Goal: Task Accomplishment & Management: Use online tool/utility

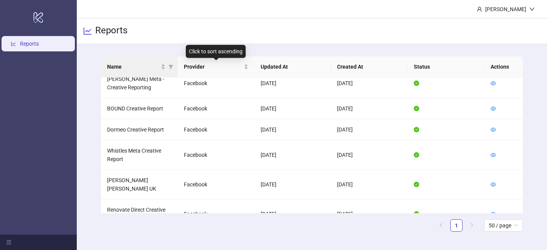
click at [159, 71] on th "Name" at bounding box center [139, 66] width 77 height 21
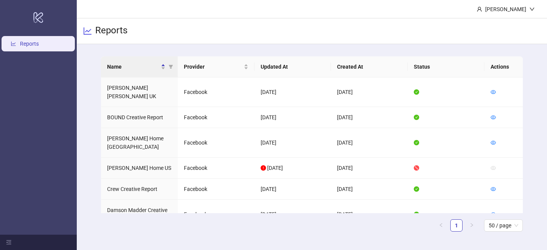
click at [159, 71] on th "Name" at bounding box center [139, 66] width 77 height 21
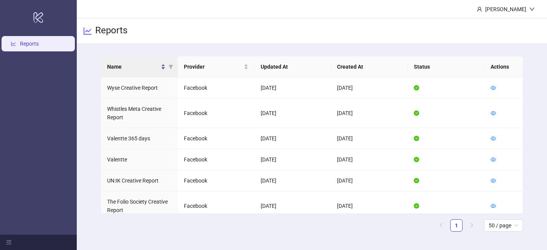
click at [162, 70] on div "Name" at bounding box center [136, 67] width 58 height 8
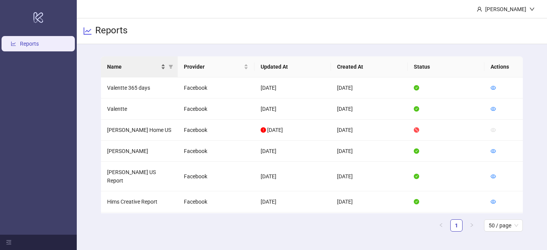
click at [165, 64] on div "Name" at bounding box center [136, 67] width 58 height 8
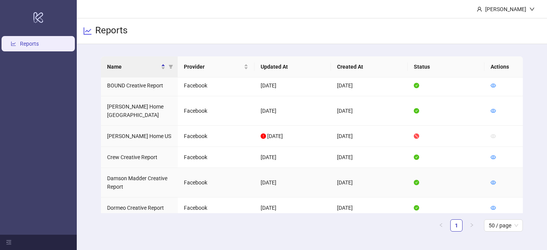
scroll to position [50, 0]
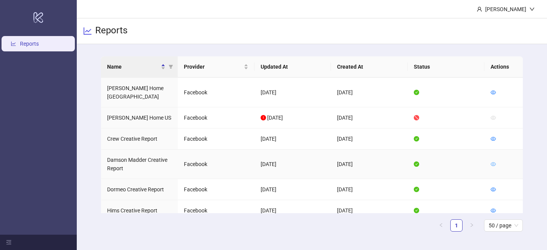
click at [492, 162] on icon "eye" at bounding box center [493, 164] width 5 height 5
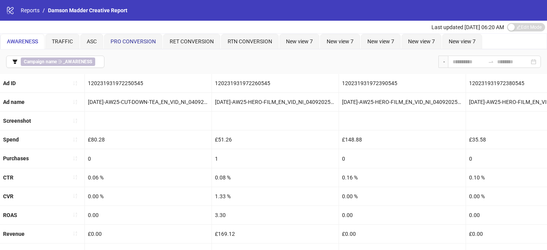
click at [134, 45] on div "PRO CONVERSION" at bounding box center [133, 41] width 45 height 8
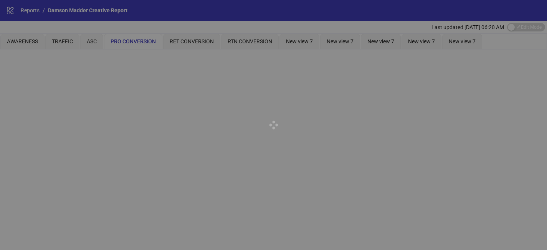
click at [32, 38] on div at bounding box center [273, 125] width 547 height 250
click at [31, 42] on div at bounding box center [273, 125] width 547 height 250
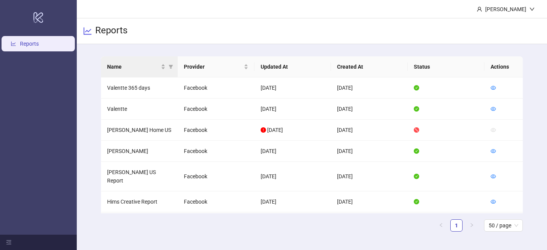
click at [163, 61] on th "Name" at bounding box center [139, 66] width 77 height 21
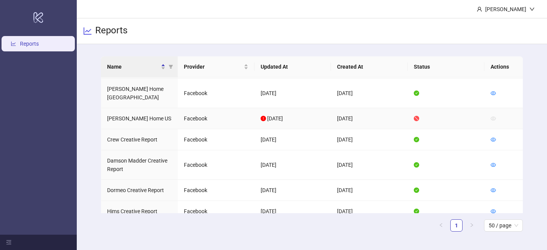
scroll to position [51, 0]
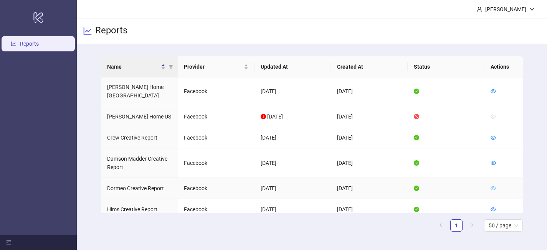
click at [491, 187] on icon "eye" at bounding box center [493, 189] width 5 height 4
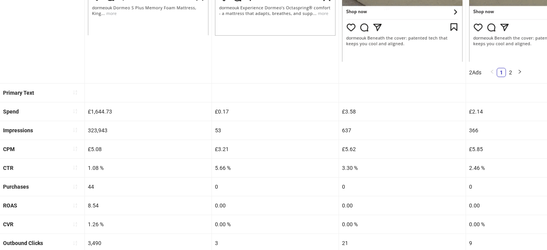
scroll to position [277, 0]
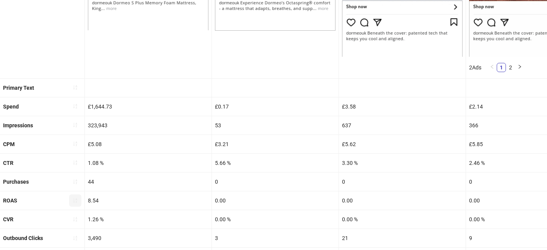
click at [78, 197] on button "button" at bounding box center [75, 201] width 12 height 12
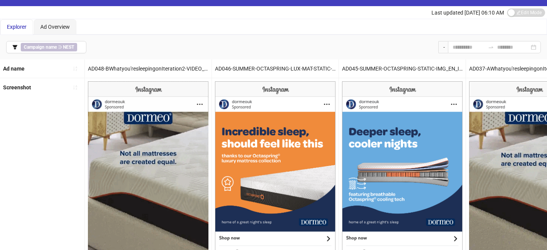
scroll to position [0, 0]
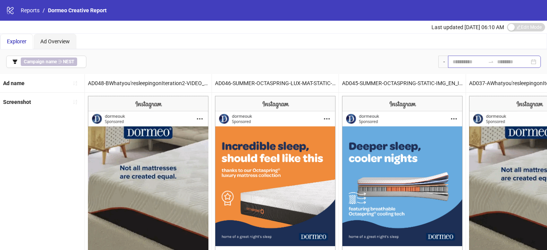
click at [462, 56] on div at bounding box center [494, 62] width 93 height 12
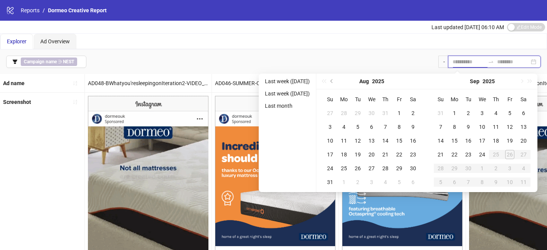
click at [462, 59] on input at bounding box center [469, 62] width 32 height 8
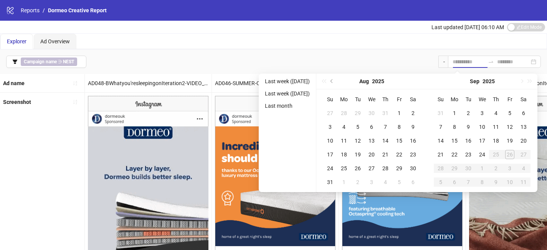
click at [374, 53] on div "Campaign name ∋ NEST -" at bounding box center [273, 62] width 547 height 25
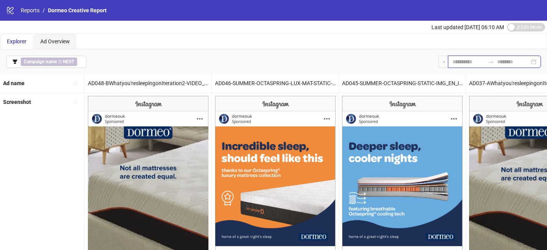
click at [460, 62] on input at bounding box center [469, 62] width 32 height 8
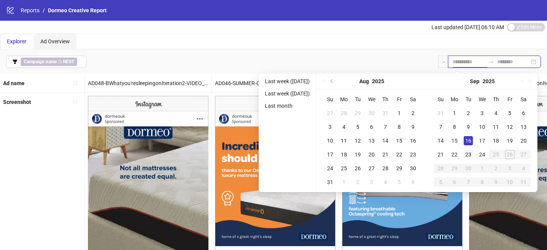
type input "**********"
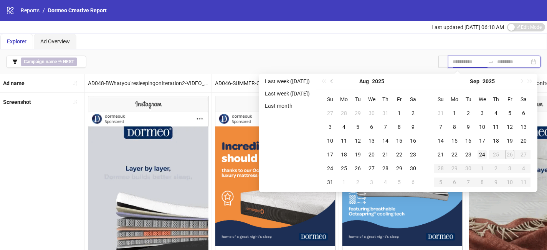
type input "**********"
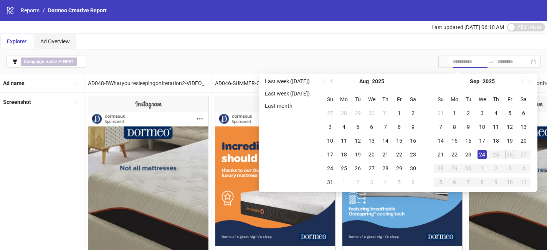
click at [486, 150] on div "24" at bounding box center [482, 154] width 9 height 9
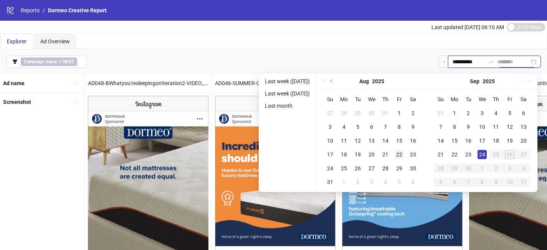
type input "**********"
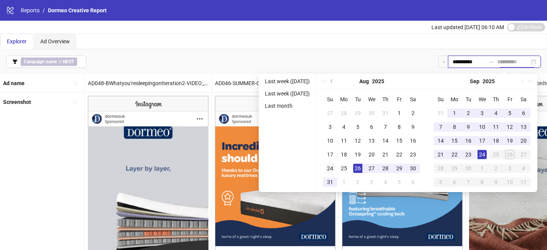
type input "**********"
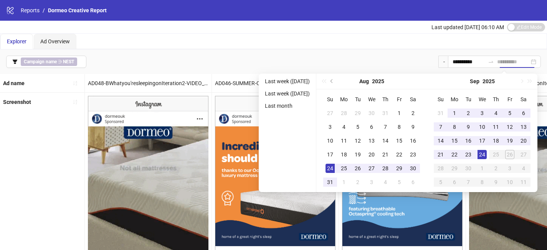
click at [335, 169] on div "24" at bounding box center [330, 168] width 9 height 9
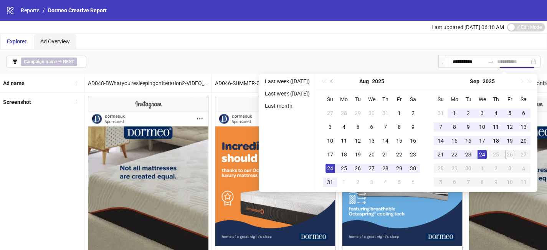
type input "**********"
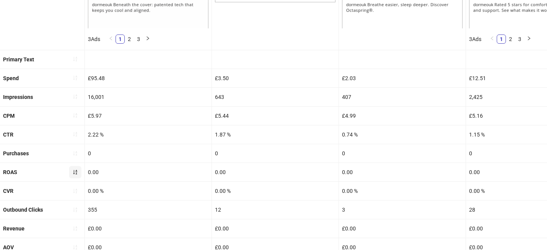
click at [75, 172] on icon "sort-ascending" at bounding box center [75, 172] width 5 height 5
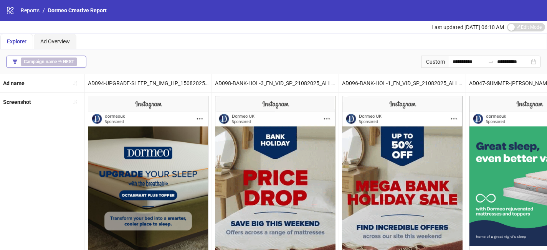
click at [80, 59] on div "Campaign name ∋ NEST" at bounding box center [51, 62] width 60 height 8
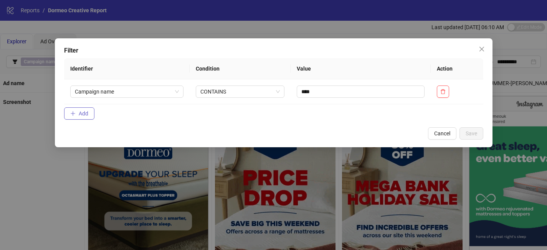
click at [86, 109] on button "Add" at bounding box center [79, 114] width 30 height 12
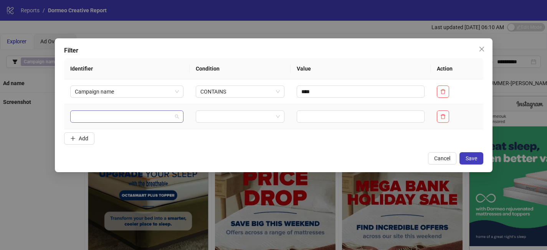
click at [94, 119] on input "search" at bounding box center [124, 117] width 98 height 12
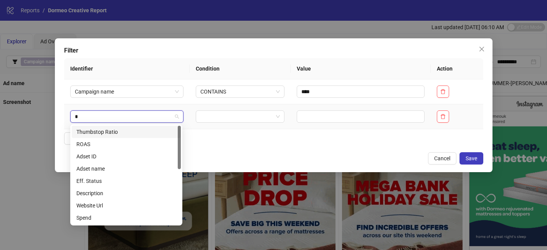
type input "**"
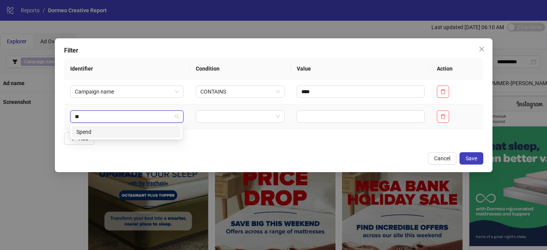
click at [99, 132] on div "Spend" at bounding box center [126, 132] width 100 height 8
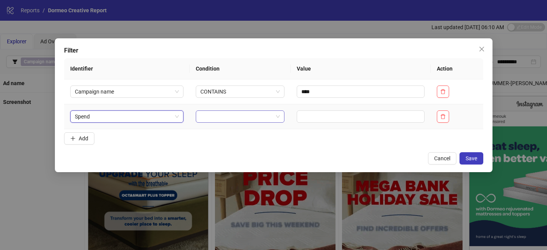
click at [198, 117] on div at bounding box center [240, 117] width 89 height 12
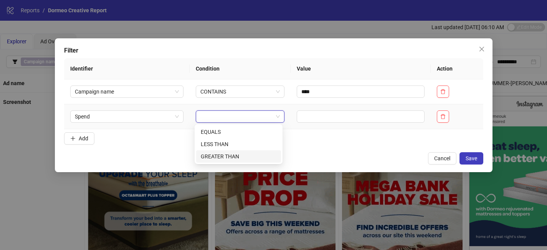
click at [222, 154] on div "GREATER THAN" at bounding box center [239, 156] width 76 height 8
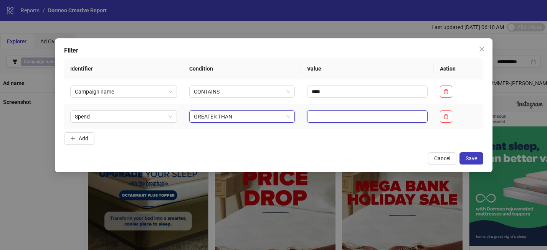
click at [324, 119] on input "text" at bounding box center [367, 117] width 121 height 12
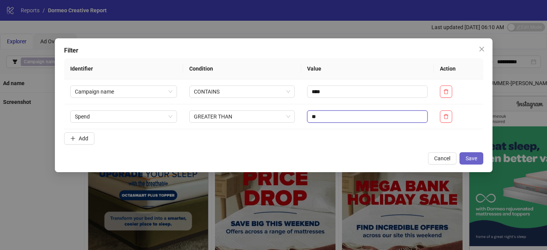
type input "**"
click at [464, 155] on button "Save" at bounding box center [472, 158] width 24 height 12
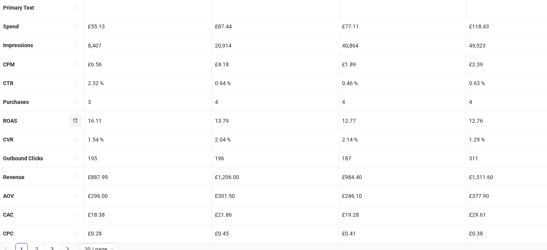
scroll to position [118, 0]
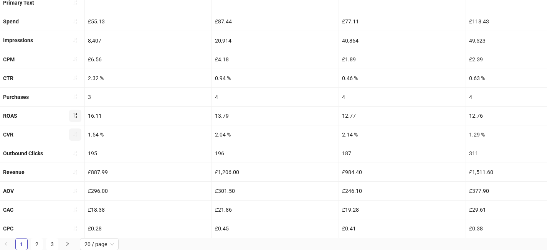
click at [77, 133] on icon "sort-ascending" at bounding box center [75, 134] width 5 height 5
click at [74, 136] on icon "sort-ascending" at bounding box center [75, 134] width 5 height 5
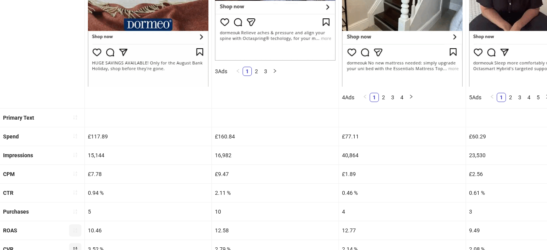
scroll to position [269, 0]
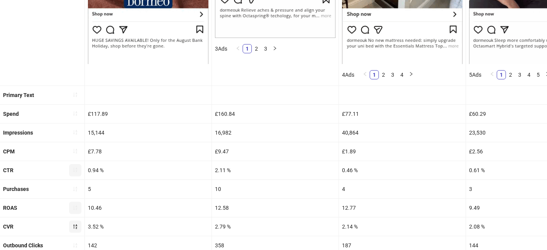
click at [78, 171] on icon "sort-ascending" at bounding box center [75, 169] width 5 height 5
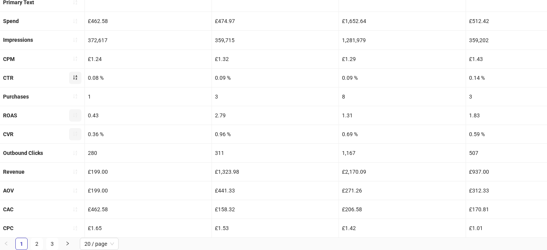
scroll to position [118, 0]
click at [75, 78] on icon "sort-ascending" at bounding box center [75, 77] width 5 height 5
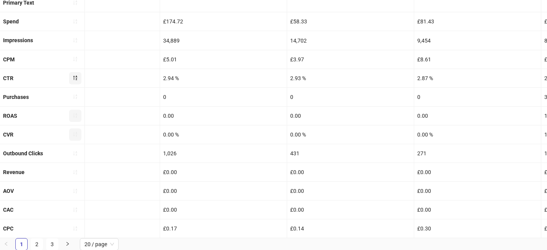
click at [71, 136] on button "button" at bounding box center [75, 135] width 12 height 12
click at [72, 136] on button "button" at bounding box center [75, 135] width 12 height 12
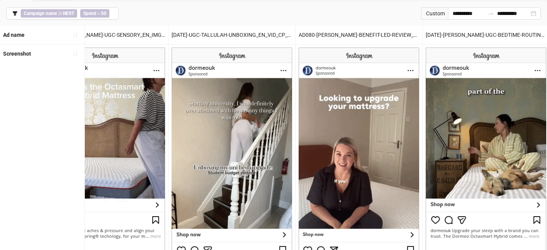
scroll to position [0, 0]
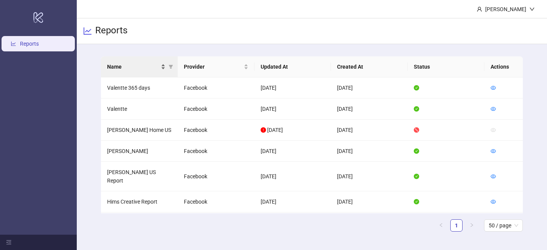
click at [163, 66] on div "Name" at bounding box center [136, 67] width 58 height 8
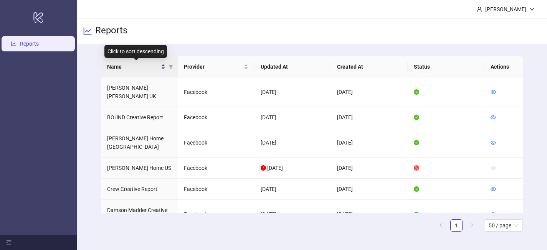
click at [163, 66] on div "Name" at bounding box center [136, 67] width 58 height 8
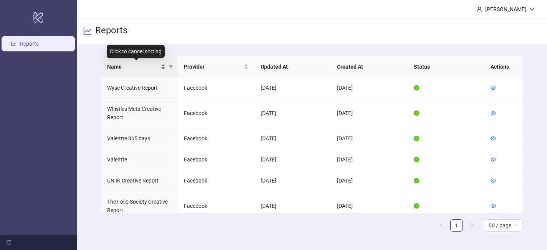
click at [163, 66] on div "Name" at bounding box center [136, 67] width 58 height 8
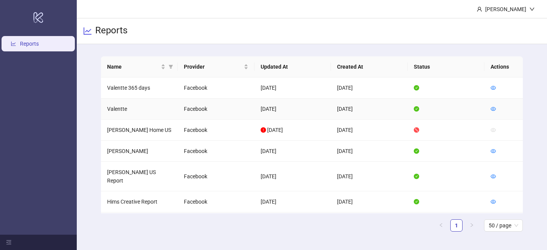
click at [497, 111] on td at bounding box center [504, 109] width 38 height 21
click at [493, 110] on icon "eye" at bounding box center [493, 109] width 5 height 4
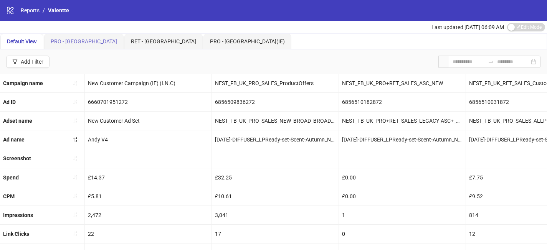
click at [66, 47] on div "PRO - UK" at bounding box center [84, 41] width 80 height 15
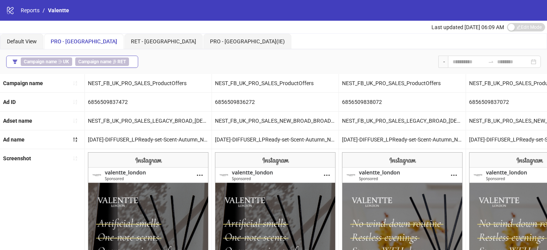
click at [133, 58] on button "Campaign name ∋ UK Campaign name ∌ RET" at bounding box center [72, 62] width 132 height 12
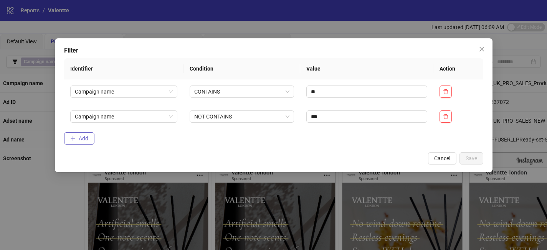
click at [85, 137] on span "Add" at bounding box center [84, 139] width 10 height 6
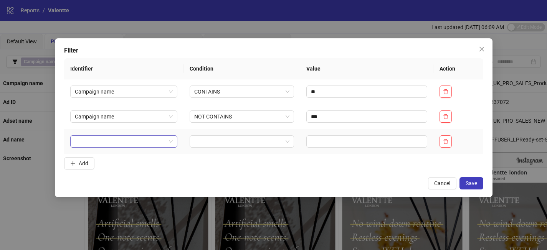
click at [94, 146] on input "search" at bounding box center [120, 142] width 91 height 12
type input "****"
click at [111, 121] on div "Spend" at bounding box center [123, 126] width 103 height 12
click at [204, 140] on input "search" at bounding box center [238, 142] width 88 height 12
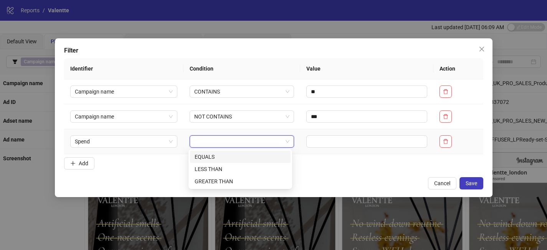
click at [215, 159] on div "EQUALS" at bounding box center [240, 157] width 91 height 8
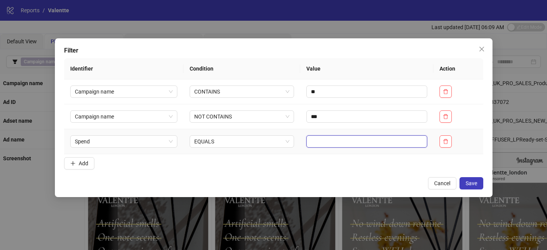
click at [328, 144] on input "text" at bounding box center [367, 142] width 121 height 12
click at [276, 142] on span "EQUALS" at bounding box center [241, 142] width 95 height 12
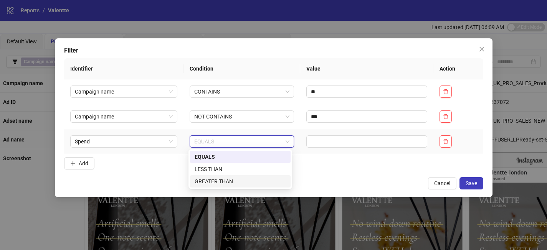
click at [266, 181] on div "GREATER THAN" at bounding box center [240, 181] width 91 height 8
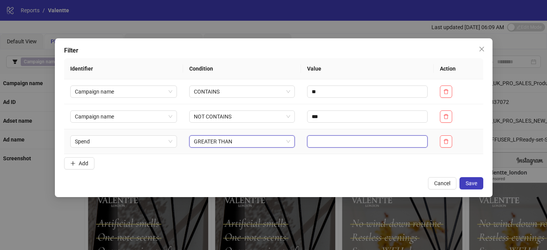
click at [327, 139] on input "text" at bounding box center [367, 142] width 121 height 12
type input "***"
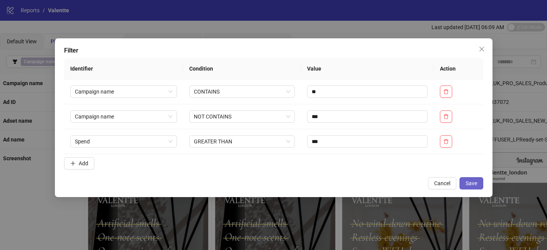
click at [469, 182] on span "Save" at bounding box center [472, 184] width 12 height 6
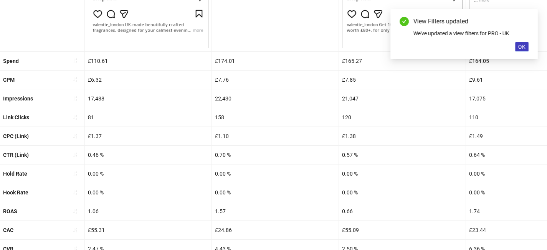
scroll to position [362, 0]
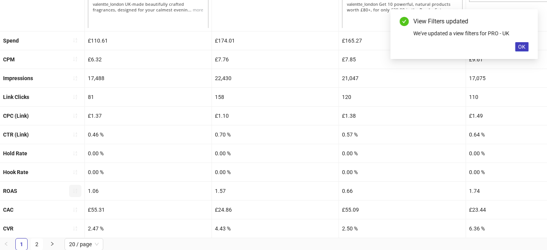
click at [77, 187] on button "button" at bounding box center [75, 191] width 12 height 12
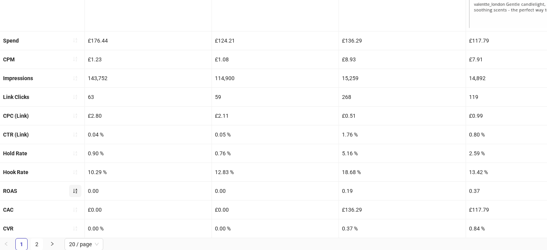
click at [73, 191] on icon "sort-ascending" at bounding box center [75, 191] width 5 height 5
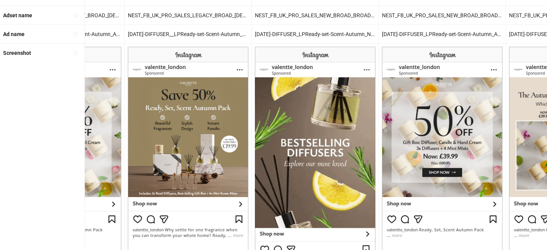
scroll to position [0, 0]
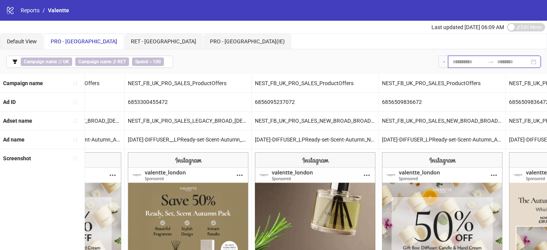
click at [463, 61] on input at bounding box center [469, 62] width 32 height 8
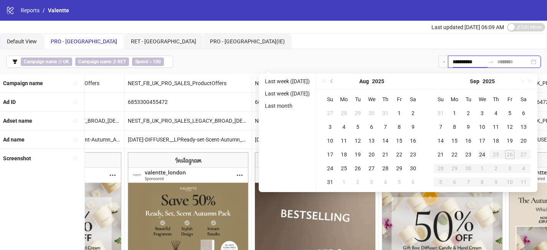
type input "**********"
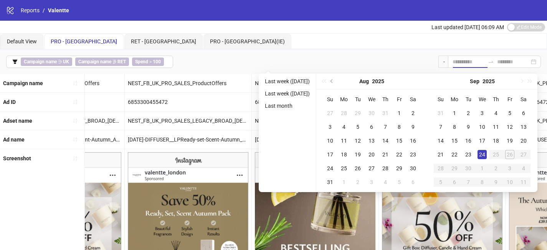
click at [487, 156] on div "24" at bounding box center [482, 154] width 9 height 9
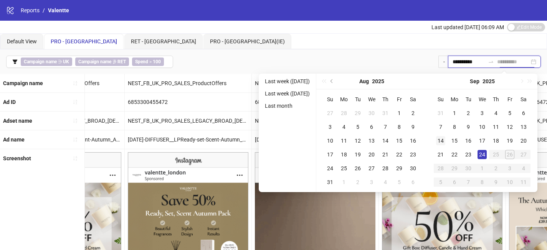
type input "**********"
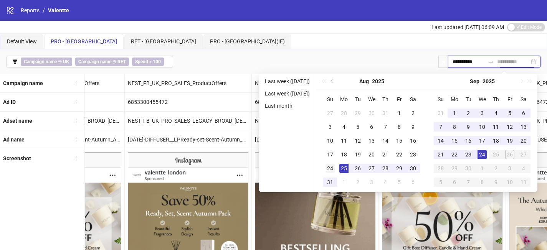
type input "**********"
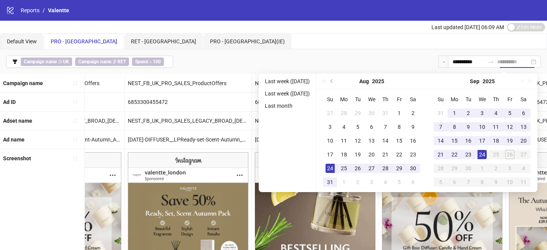
click at [335, 166] on div "24" at bounding box center [330, 168] width 9 height 9
type input "**********"
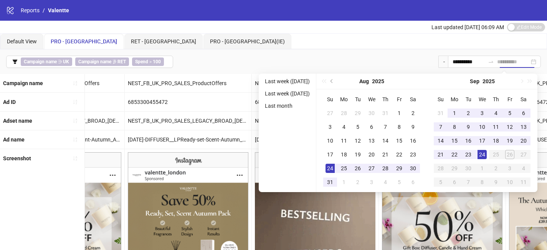
type input "**********"
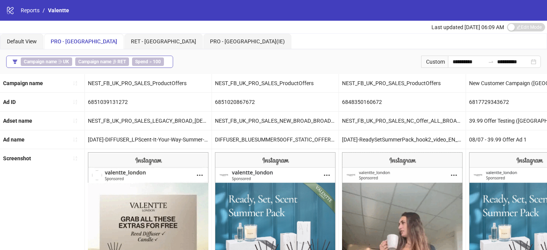
click at [167, 58] on button "Campaign name ∋ UK Campaign name ∌ RET Spend > 100" at bounding box center [89, 62] width 167 height 12
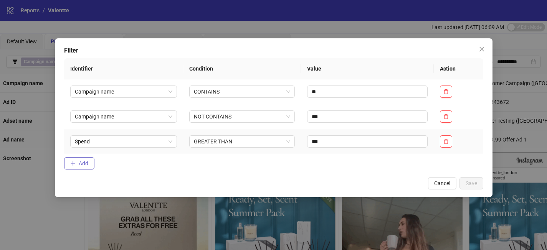
click at [83, 160] on button "Add" at bounding box center [79, 163] width 30 height 12
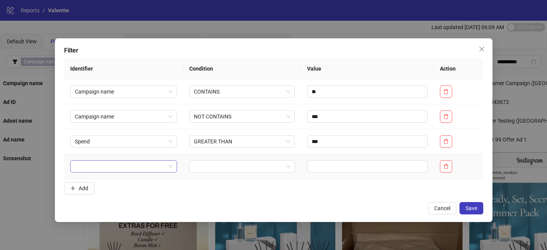
click at [102, 166] on input "search" at bounding box center [120, 167] width 91 height 12
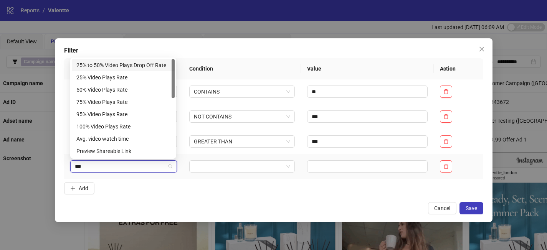
type input "****"
click at [93, 152] on div "Video Plays" at bounding box center [123, 151] width 94 height 8
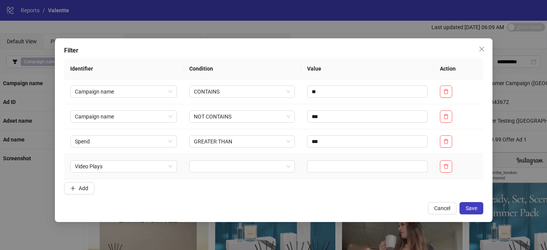
click at [254, 160] on td at bounding box center [242, 166] width 118 height 25
click at [254, 166] on input "search" at bounding box center [238, 167] width 89 height 12
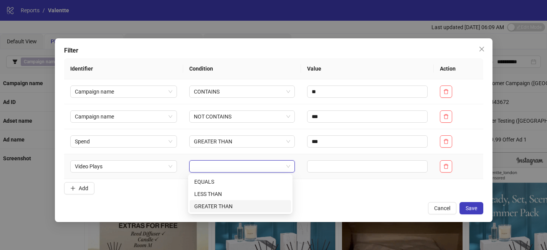
click at [254, 206] on div "GREATER THAN" at bounding box center [240, 206] width 92 height 8
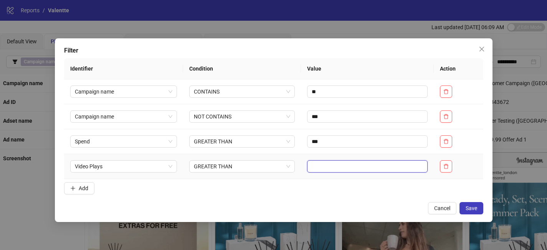
click at [346, 169] on input "text" at bounding box center [367, 167] width 121 height 12
type input "*"
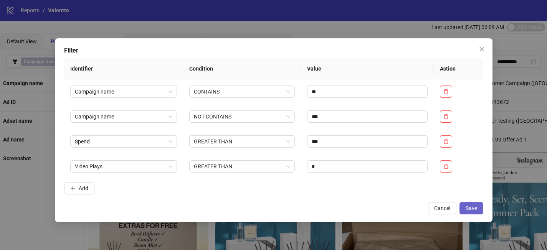
click at [472, 210] on span "Save" at bounding box center [472, 208] width 12 height 6
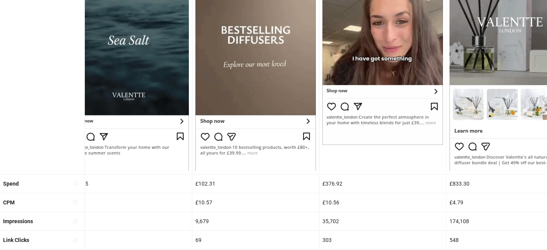
scroll to position [362, 0]
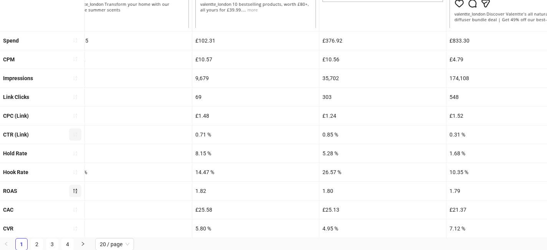
click at [78, 136] on icon "sort-ascending" at bounding box center [75, 134] width 5 height 5
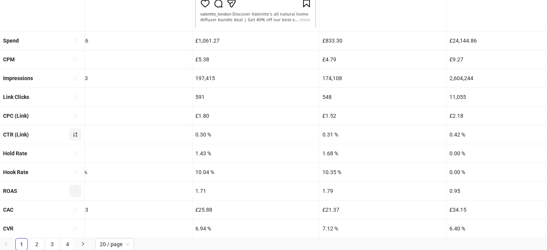
click at [76, 136] on icon "sort-ascending" at bounding box center [75, 135] width 4 height 5
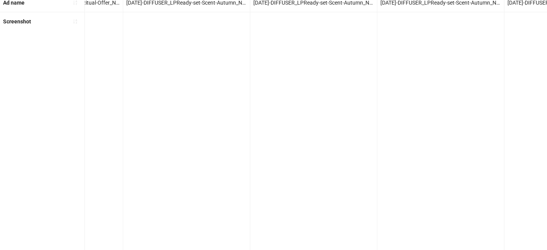
scroll to position [0, 0]
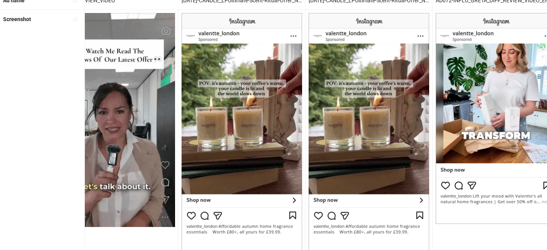
click at [202, 152] on img at bounding box center [242, 131] width 121 height 237
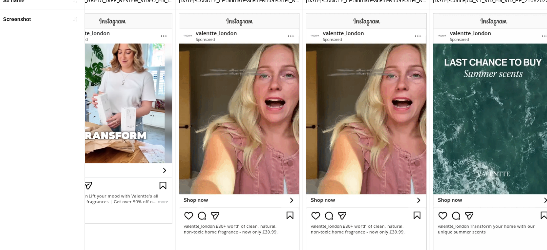
scroll to position [0, 1182]
